Goal: Information Seeking & Learning: Check status

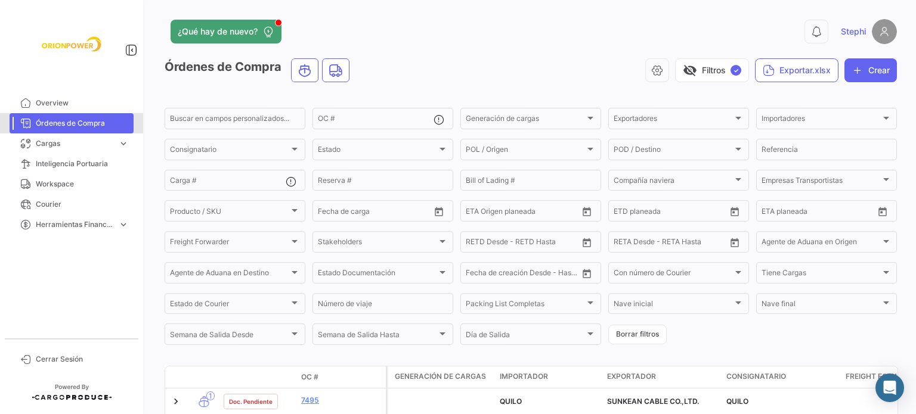
click at [65, 125] on span "Órdenes de Compra" at bounding box center [82, 123] width 93 height 11
click at [704, 64] on button "visibility_off Filtros ✓" at bounding box center [712, 70] width 74 height 24
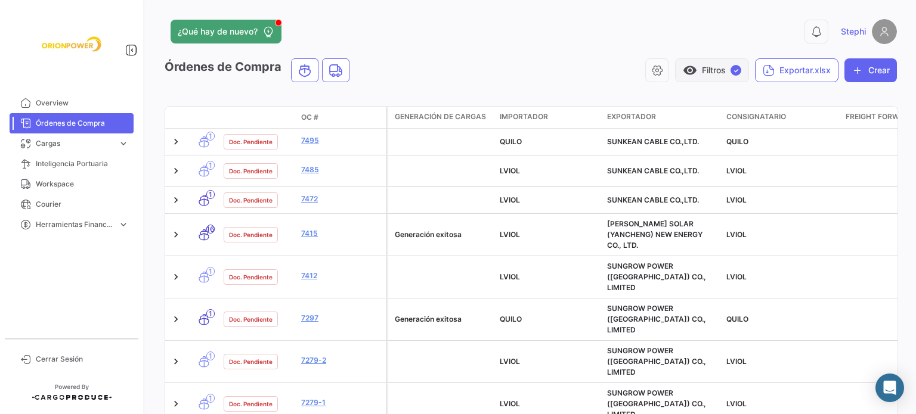
click at [716, 73] on button "visibility Filtros ✓" at bounding box center [712, 70] width 74 height 24
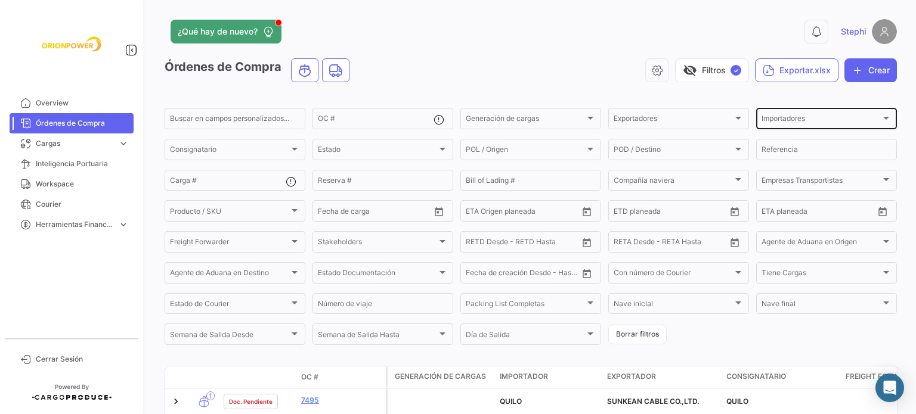
click at [870, 119] on div "Importadores" at bounding box center [820, 120] width 119 height 8
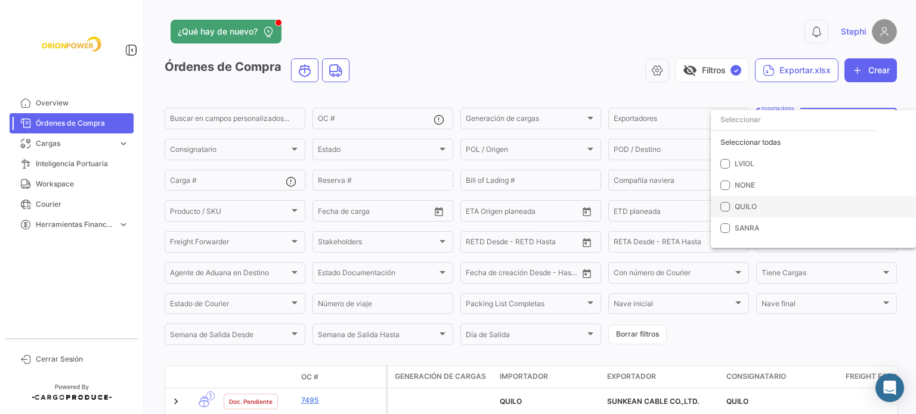
click at [730, 206] on mat-option "QUILO" at bounding box center [813, 206] width 205 height 21
click at [472, 34] on div at bounding box center [458, 207] width 916 height 414
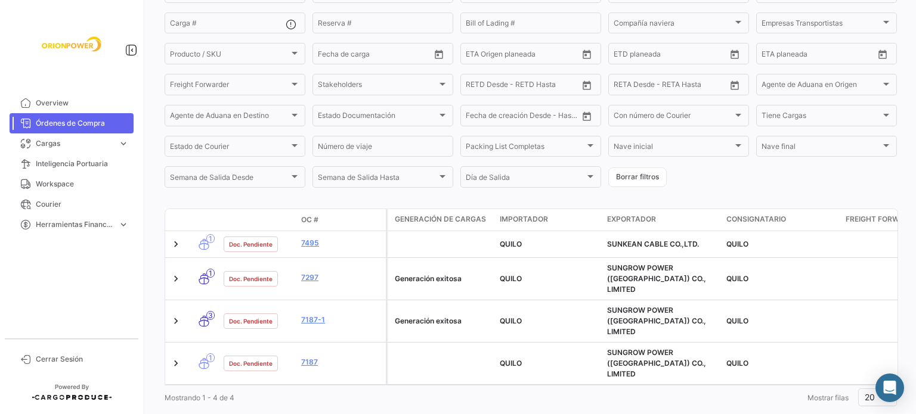
scroll to position [159, 0]
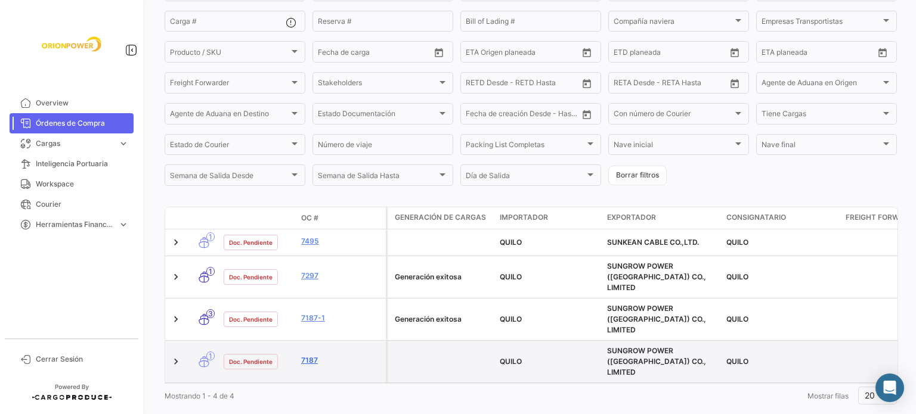
click at [311, 355] on link "7187" at bounding box center [341, 360] width 80 height 11
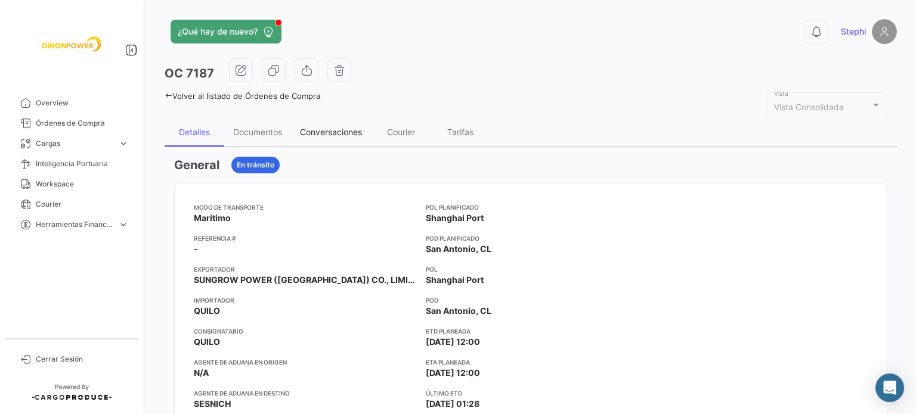
click at [341, 131] on div "Conversaciones" at bounding box center [331, 132] width 62 height 10
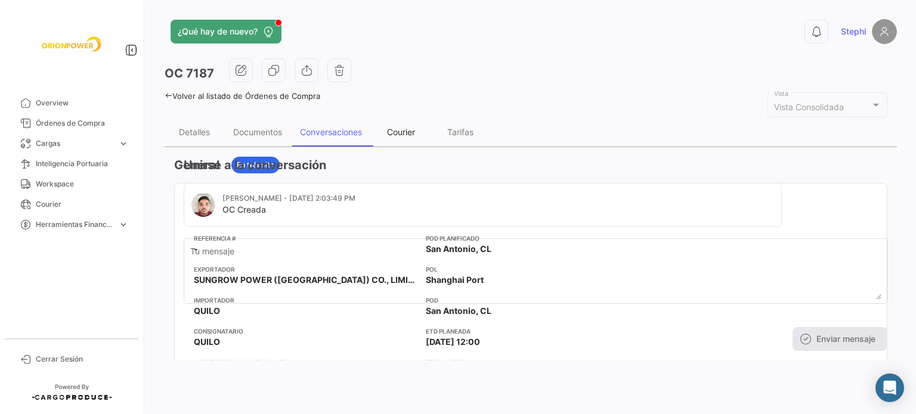
click at [414, 127] on div "Courier" at bounding box center [401, 132] width 28 height 10
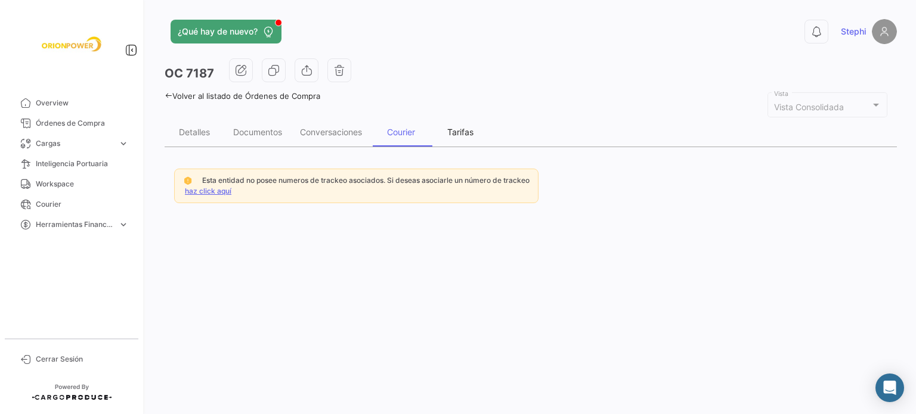
click at [465, 128] on div "Tarifas" at bounding box center [460, 132] width 26 height 10
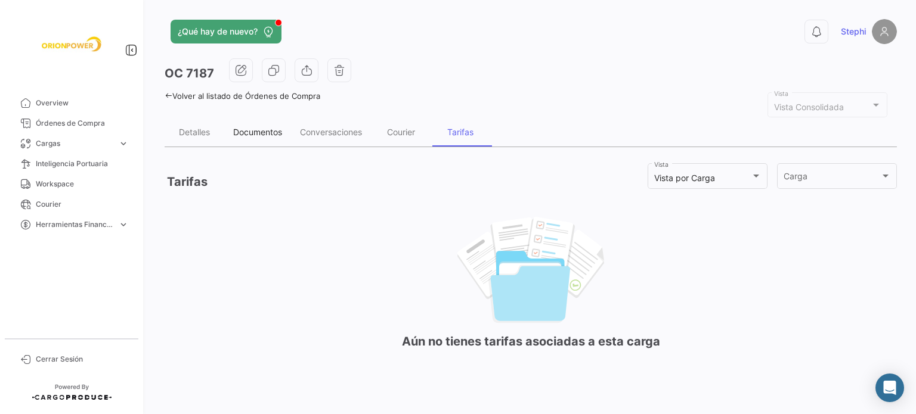
click at [260, 128] on div "Documentos" at bounding box center [257, 132] width 49 height 10
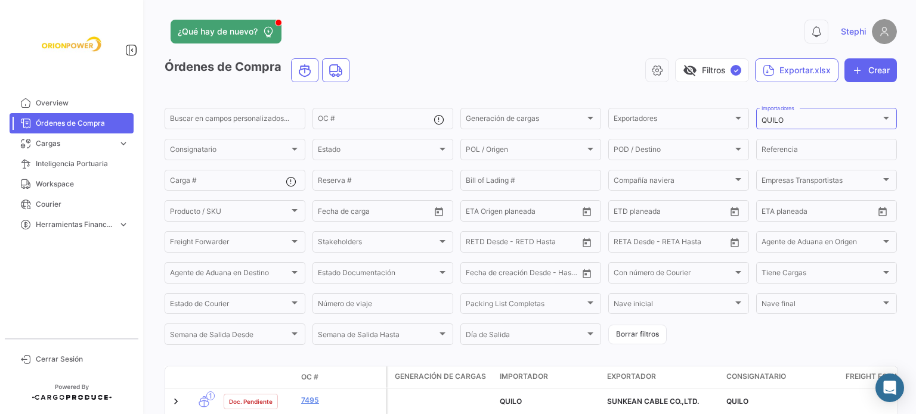
scroll to position [159, 0]
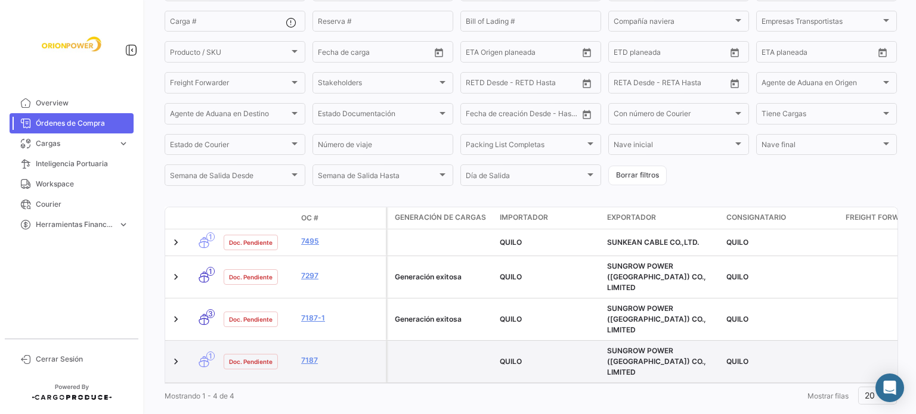
click at [398, 341] on datatable-body-cell at bounding box center [441, 362] width 107 height 42
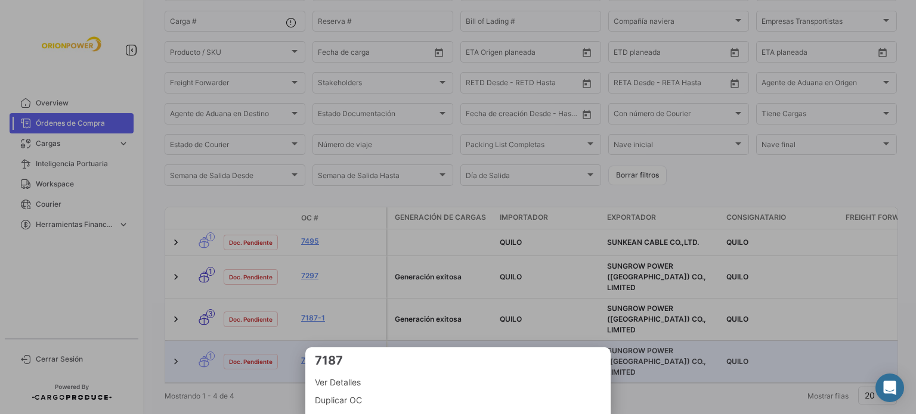
click at [248, 400] on div at bounding box center [458, 207] width 916 height 414
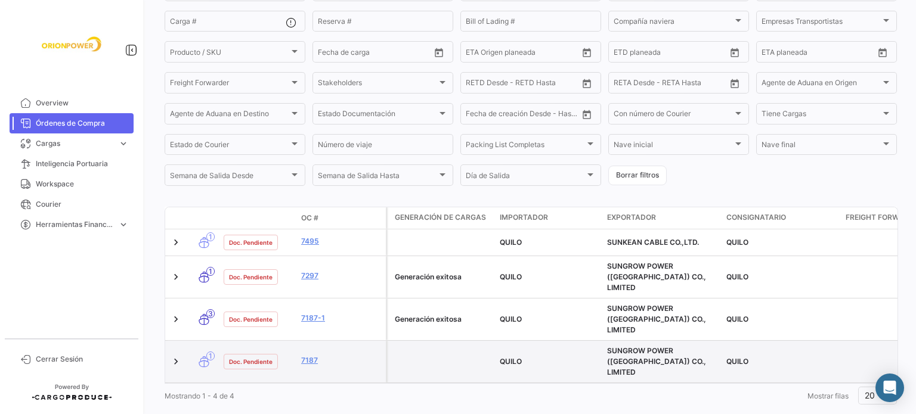
click at [207, 352] on span "1" at bounding box center [210, 356] width 8 height 9
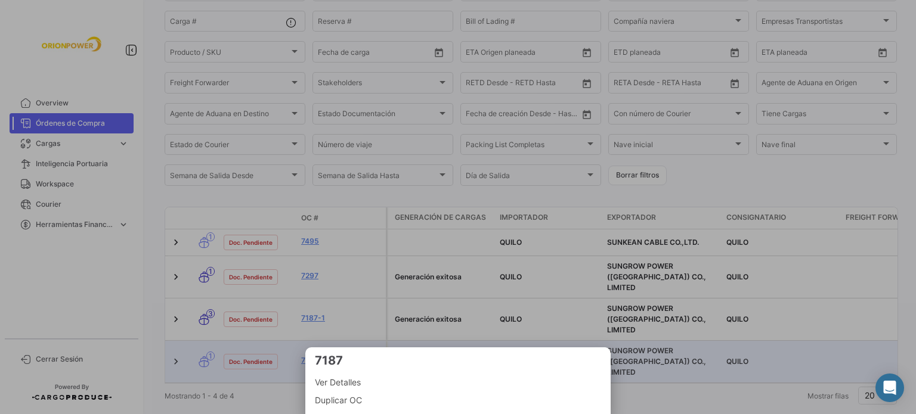
click at [727, 365] on div at bounding box center [458, 207] width 916 height 414
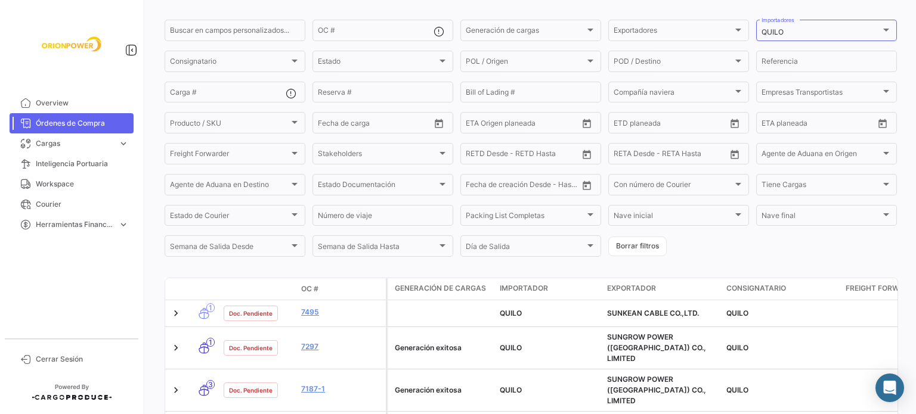
scroll to position [40, 0]
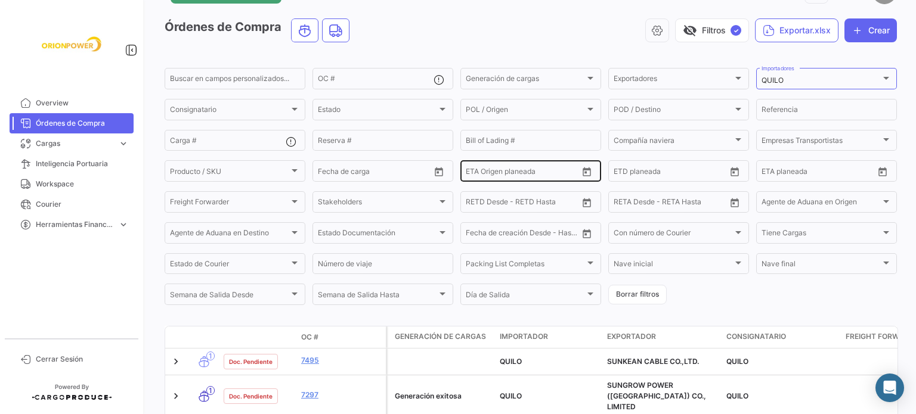
click at [515, 172] on input "text" at bounding box center [523, 173] width 54 height 8
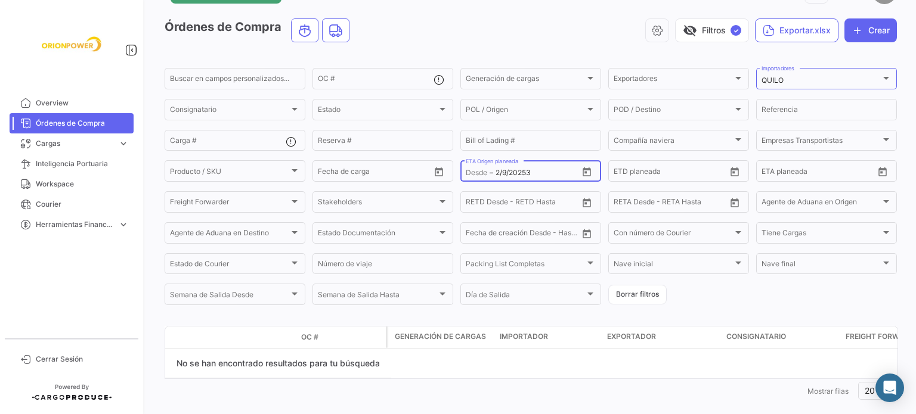
type input "[DATE]"
click at [584, 171] on icon "Open calendar" at bounding box center [587, 172] width 8 height 9
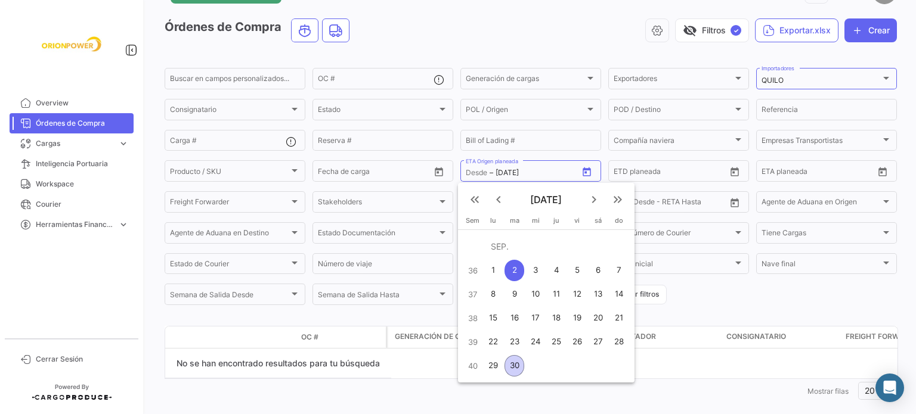
click at [596, 196] on mat-icon "keyboard_arrow_right" at bounding box center [594, 200] width 14 height 14
click at [615, 318] on div "23" at bounding box center [618, 318] width 19 height 21
type input "[DATE]"
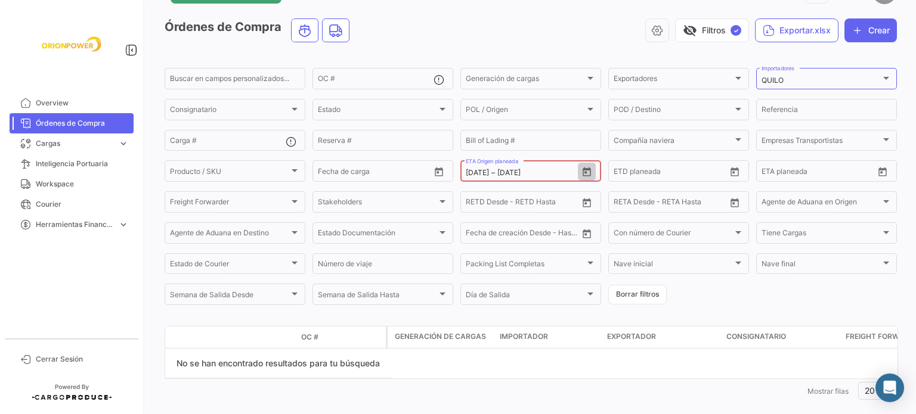
click at [586, 169] on icon "Open calendar" at bounding box center [586, 172] width 11 height 11
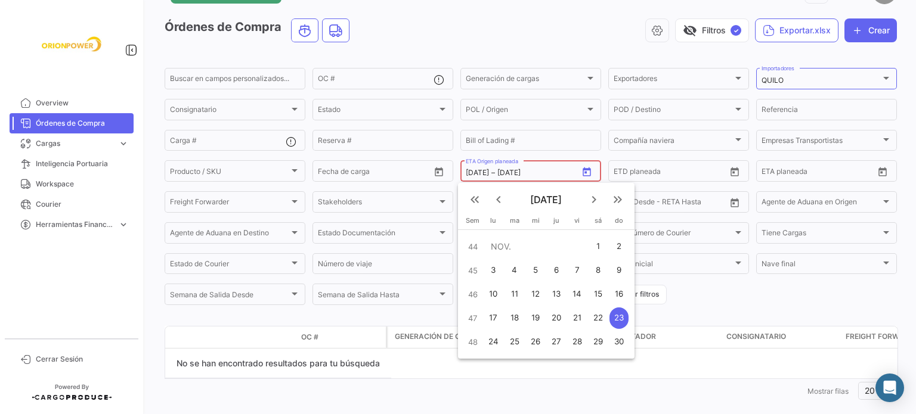
click at [478, 199] on mat-icon "keyboard_double_arrow_left" at bounding box center [475, 200] width 14 height 14
click at [481, 174] on div at bounding box center [458, 207] width 916 height 414
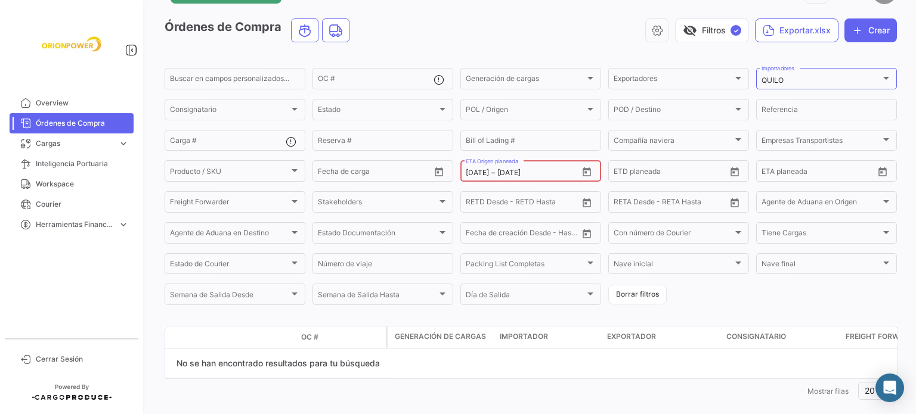
click at [481, 174] on input "[DATE]" at bounding box center [477, 173] width 23 height 8
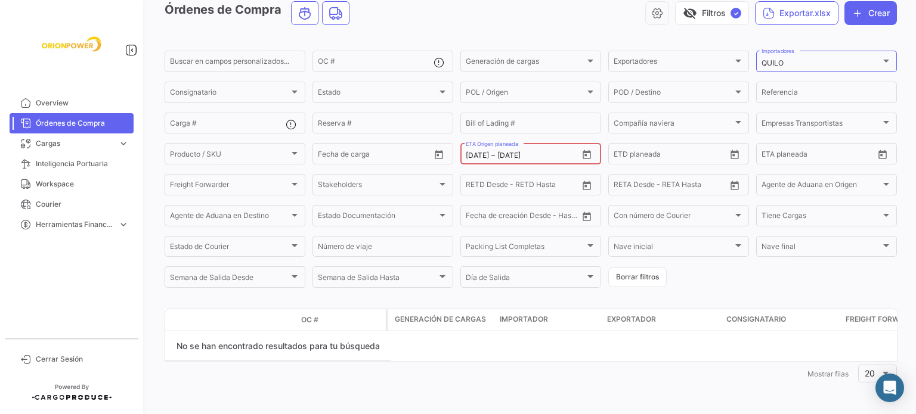
click at [534, 154] on input "[DATE]" at bounding box center [524, 155] width 54 height 8
click at [512, 154] on input "[DATE]" at bounding box center [524, 155] width 54 height 8
click at [587, 154] on icon "Open calendar" at bounding box center [586, 155] width 11 height 11
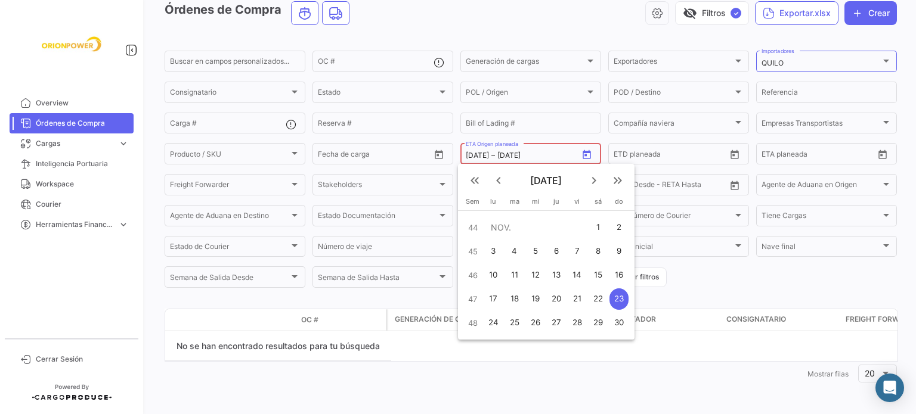
click at [617, 298] on div "23" at bounding box center [618, 299] width 19 height 21
click at [623, 298] on div "23" at bounding box center [618, 299] width 19 height 21
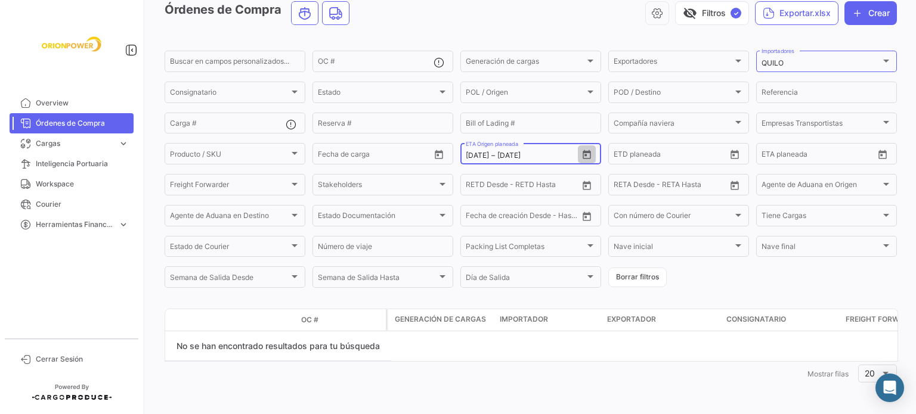
click at [586, 152] on icon "Open calendar" at bounding box center [587, 154] width 8 height 9
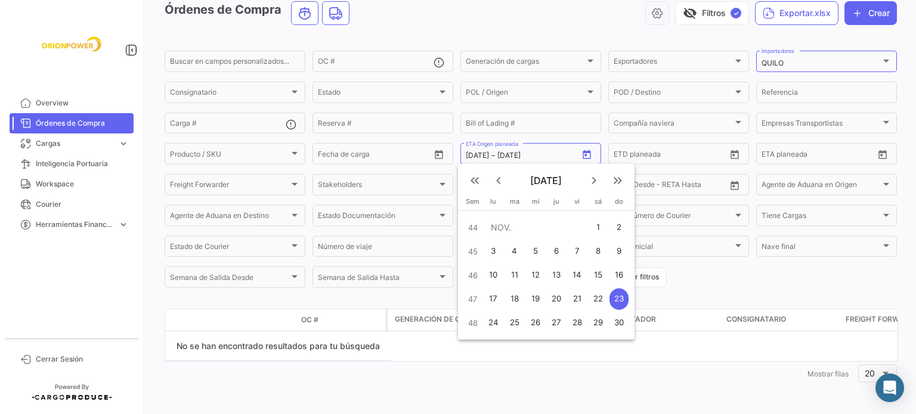
click at [513, 155] on div at bounding box center [458, 207] width 916 height 414
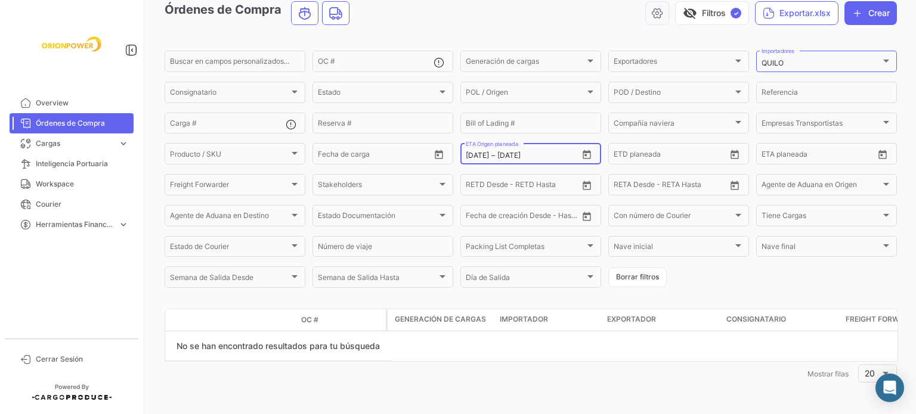
click at [538, 153] on input "[DATE]" at bounding box center [524, 155] width 54 height 8
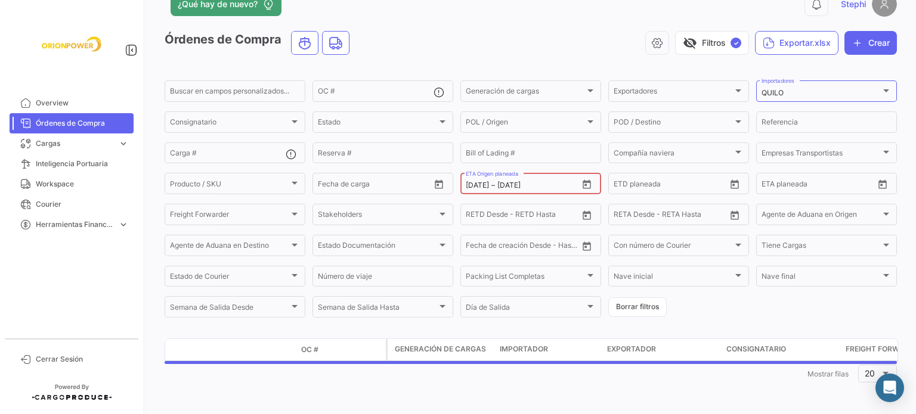
scroll to position [29, 0]
type input "23/1/000"
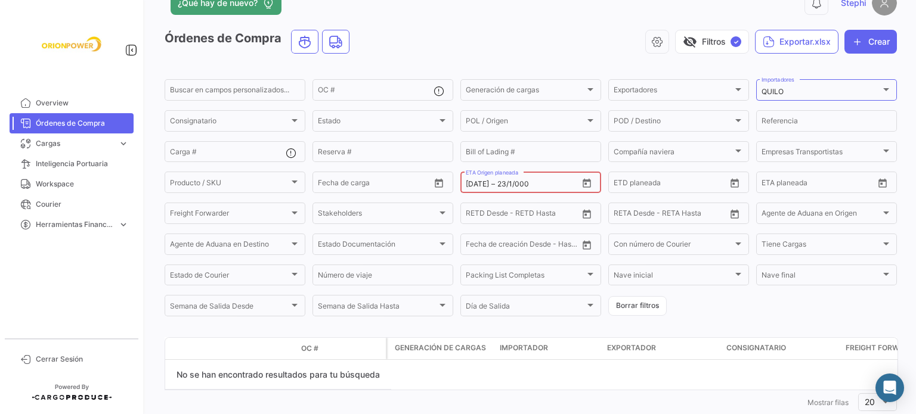
scroll to position [59, 0]
